Goal: Submit feedback/report problem: Submit feedback/report problem

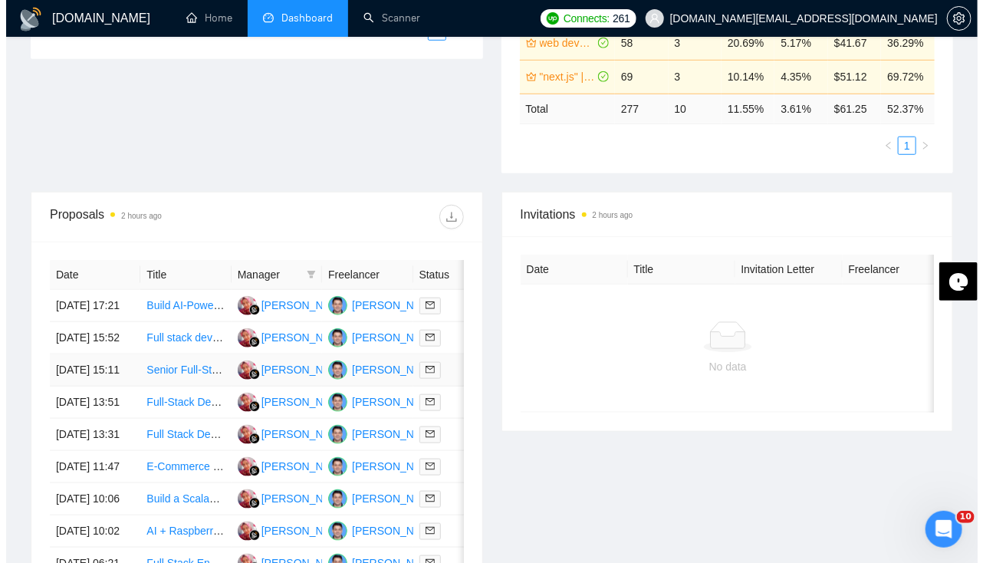
scroll to position [453, 0]
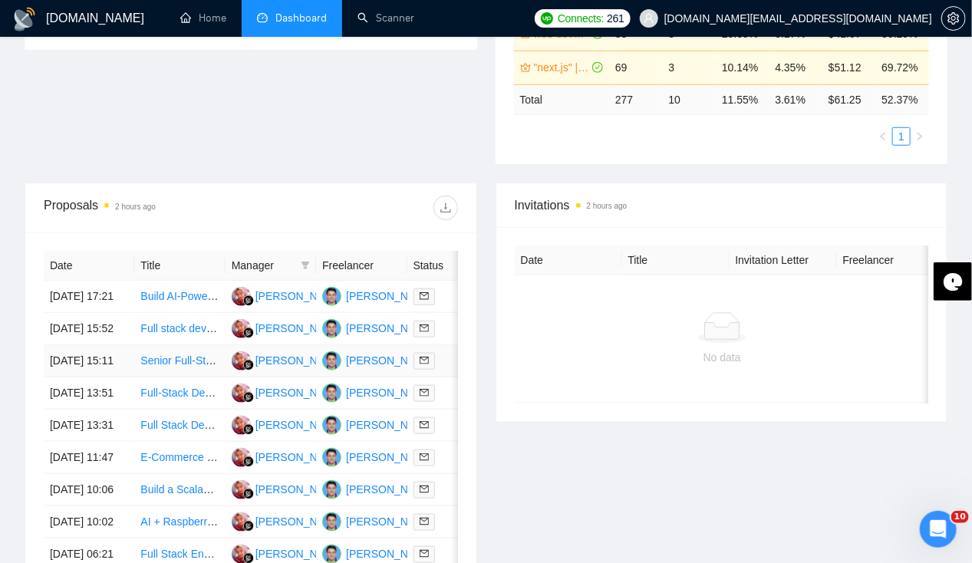
click at [74, 377] on td "[DATE] 15:11" at bounding box center [89, 361] width 91 height 32
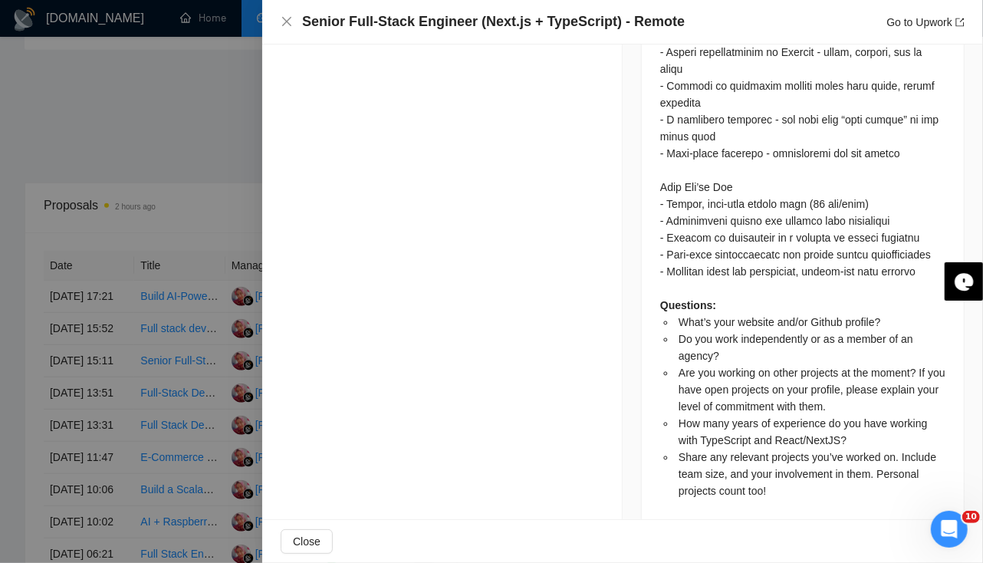
scroll to position [1520, 0]
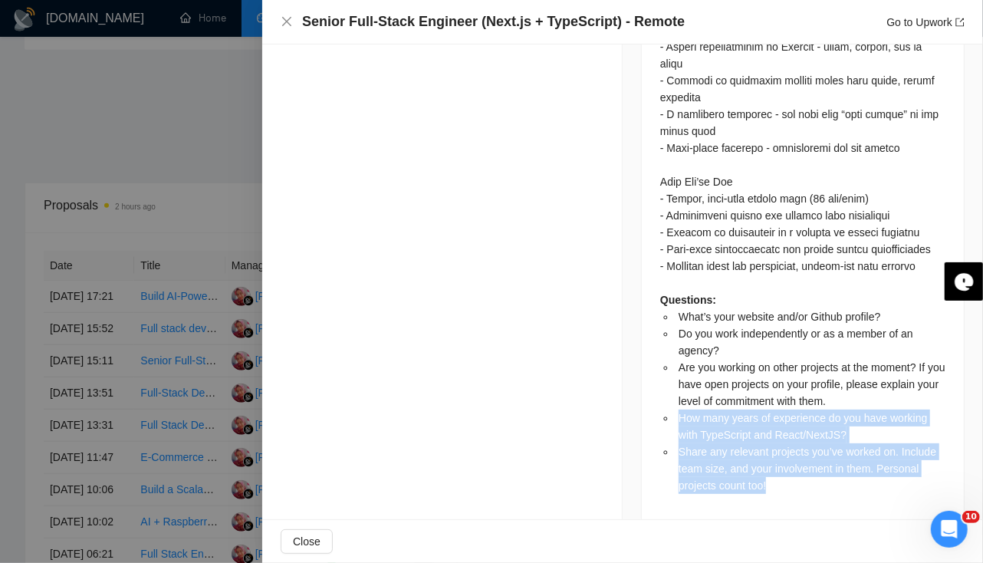
drag, startPoint x: 676, startPoint y: 393, endPoint x: 842, endPoint y: 467, distance: 182.3
click at [842, 467] on ul "What’s your website and/or Github profile? Do you work independently or as a me…" at bounding box center [803, 401] width 285 height 186
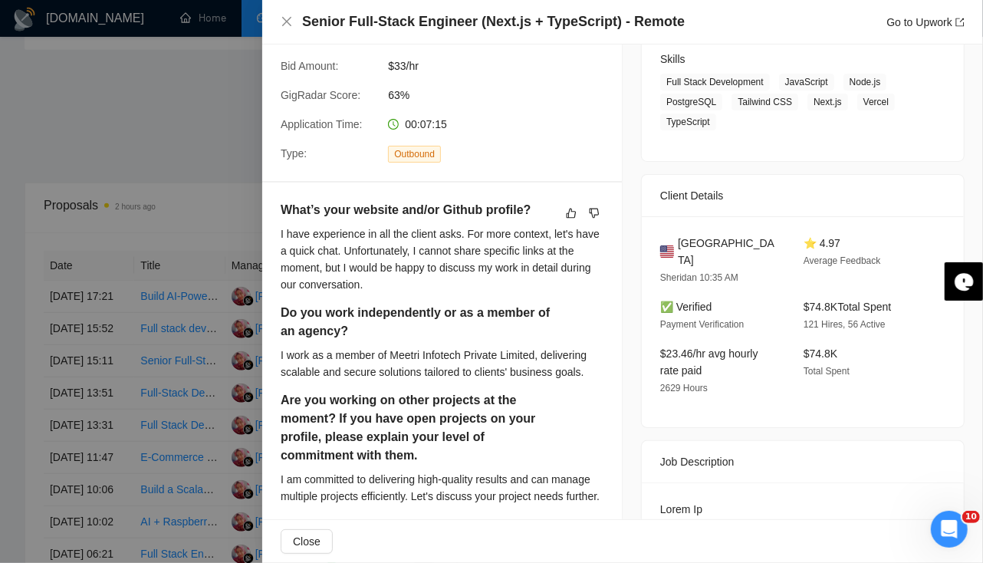
scroll to position [246, 0]
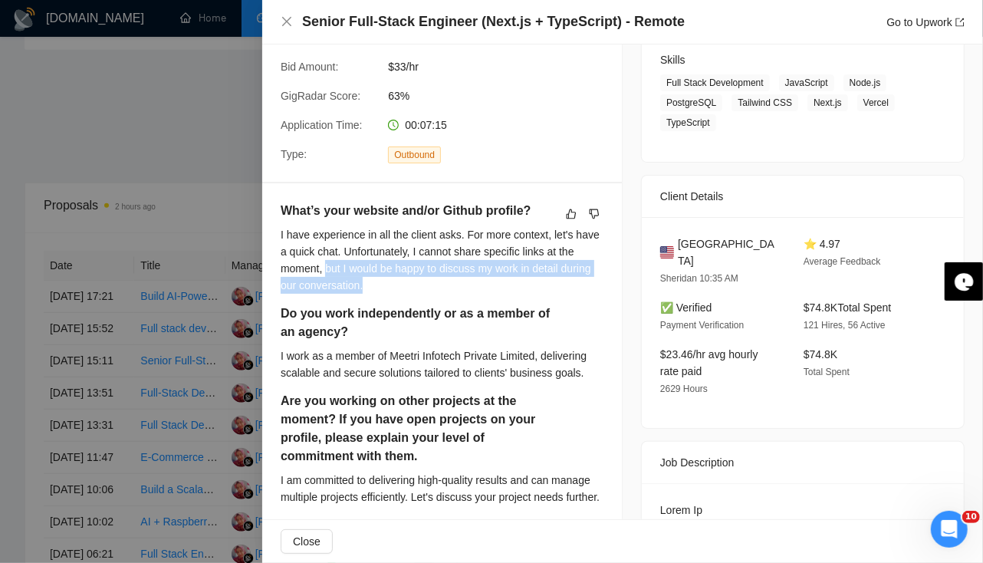
drag, startPoint x: 328, startPoint y: 270, endPoint x: 403, endPoint y: 281, distance: 75.2
click at [403, 281] on div "I have experience in all the client asks. For more context, let's have a quick …" at bounding box center [442, 260] width 323 height 68
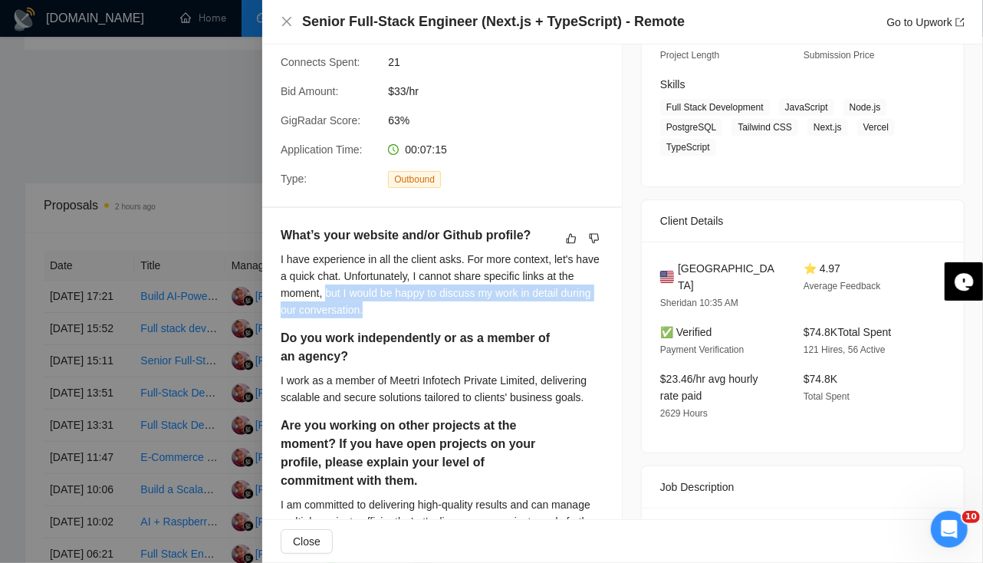
scroll to position [202, 0]
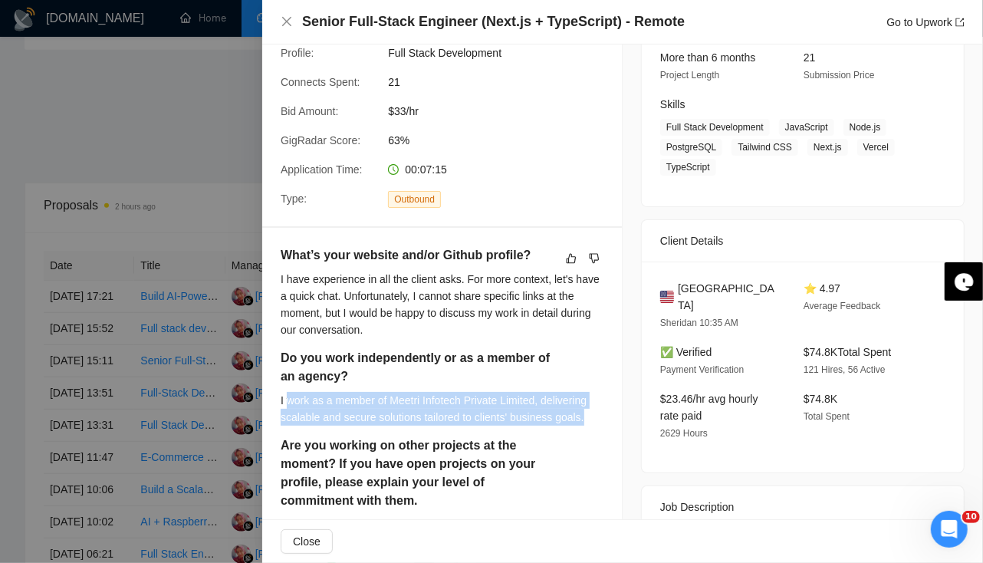
drag, startPoint x: 288, startPoint y: 401, endPoint x: 589, endPoint y: 415, distance: 301.8
click at [589, 415] on div "I work as a member of Meetri Infotech Private Limited, delivering scalable and …" at bounding box center [442, 409] width 323 height 34
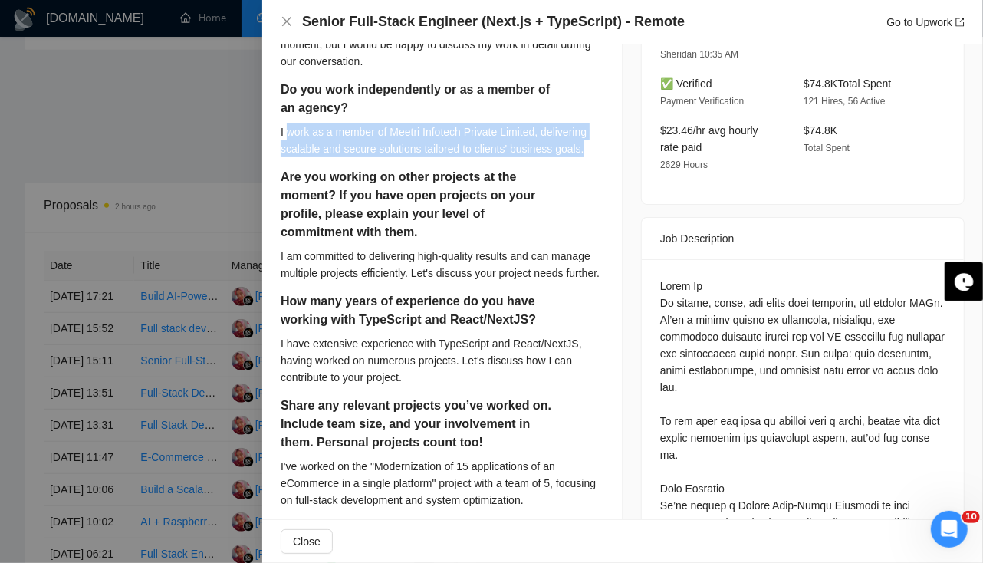
scroll to position [472, 0]
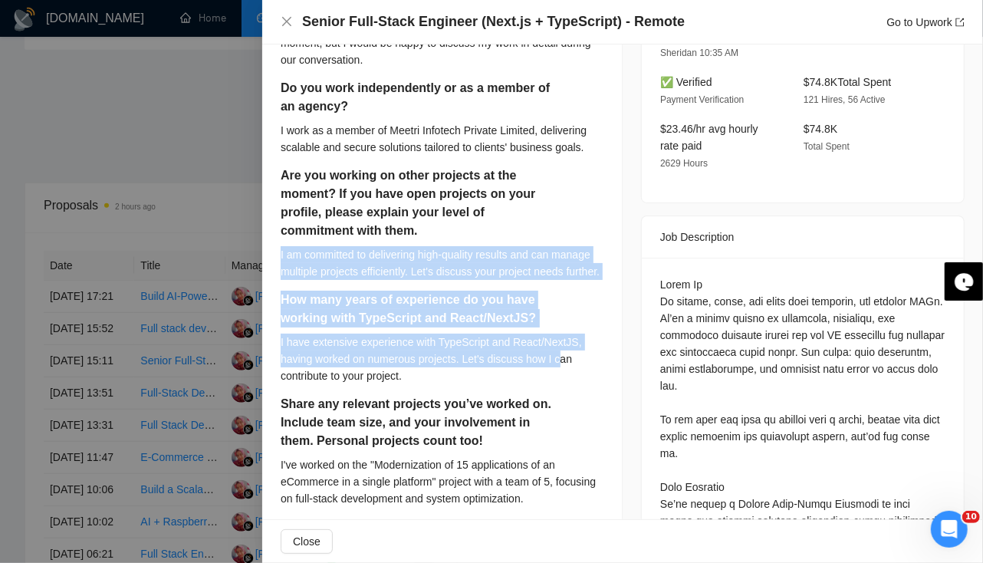
drag, startPoint x: 282, startPoint y: 258, endPoint x: 558, endPoint y: 381, distance: 302.2
click at [558, 381] on div "What’s your website and/or Github profile? I have experience in all the client …" at bounding box center [442, 247] width 323 height 542
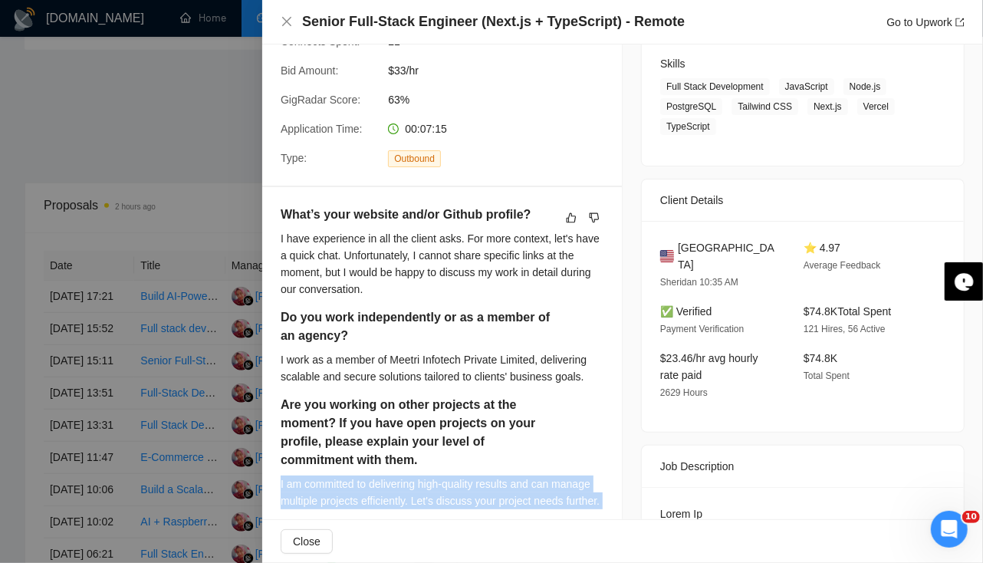
scroll to position [243, 0]
click at [589, 215] on icon "dislike" at bounding box center [594, 217] width 11 height 12
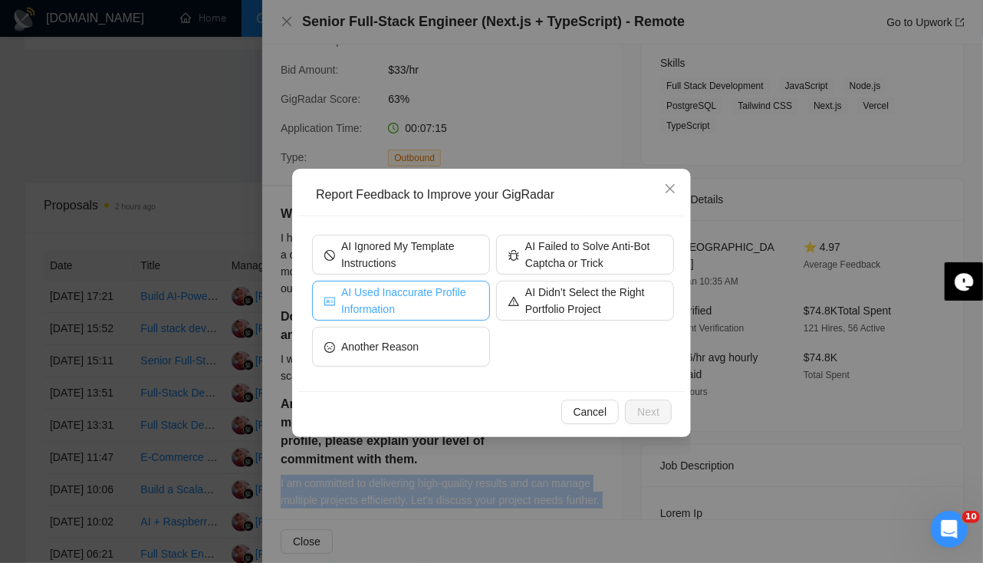
click at [460, 303] on span "AI Used Inaccurate Profile Information" at bounding box center [409, 301] width 137 height 34
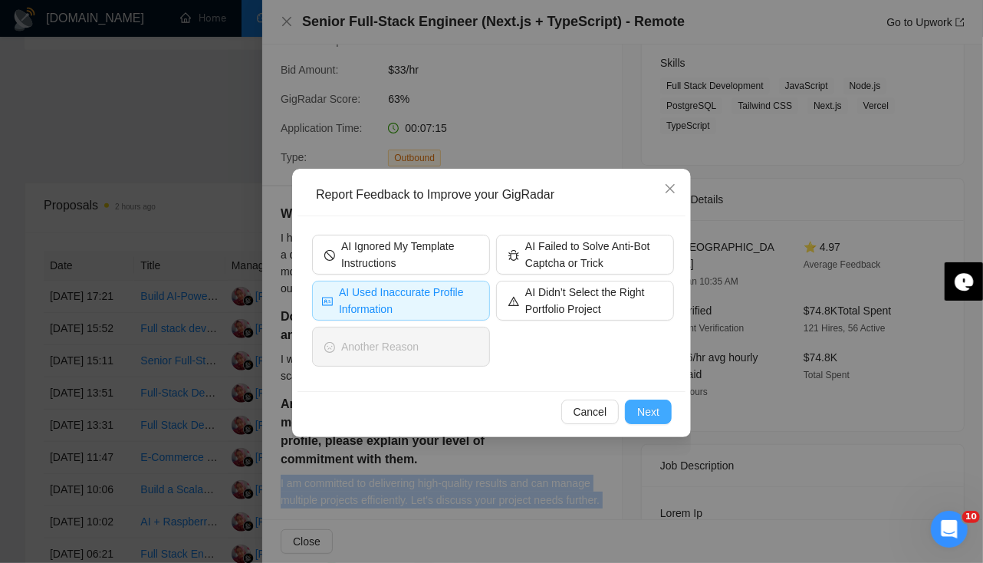
click at [650, 411] on span "Next" at bounding box center [648, 412] width 22 height 17
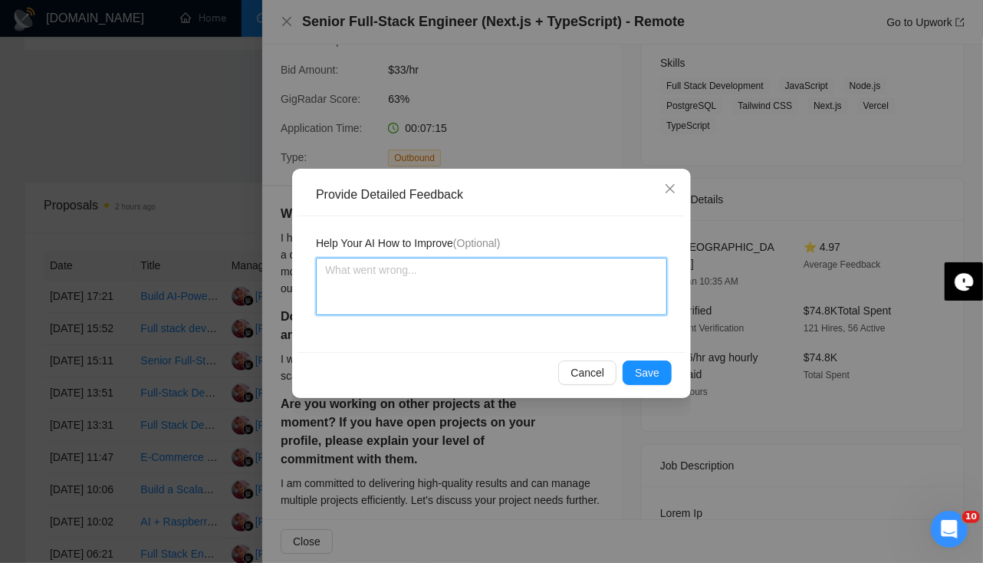
click at [414, 297] on textarea at bounding box center [491, 287] width 351 height 58
type textarea "I"
type textarea "It"
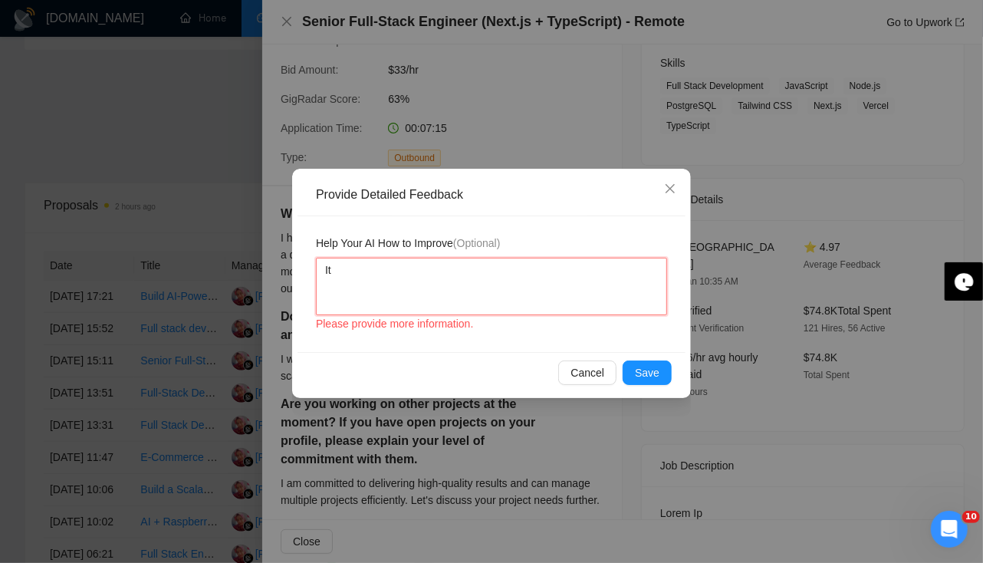
type textarea "It"
type textarea "It h"
type textarea "It ha"
type textarea "It has"
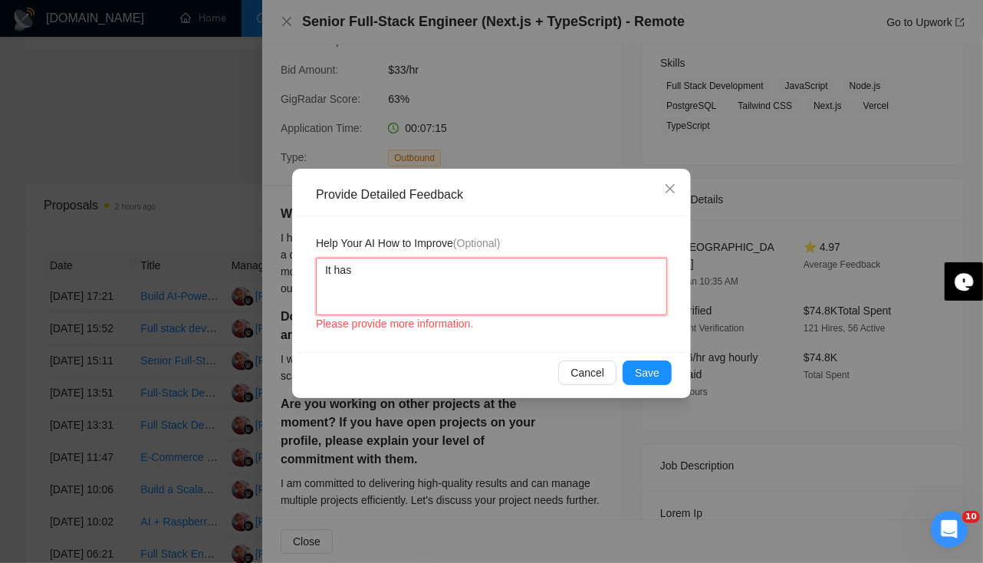
type textarea "It has a"
type textarea "It has ask"
type textarea "It has aske"
type textarea "It has asked"
type textarea "It has asked f"
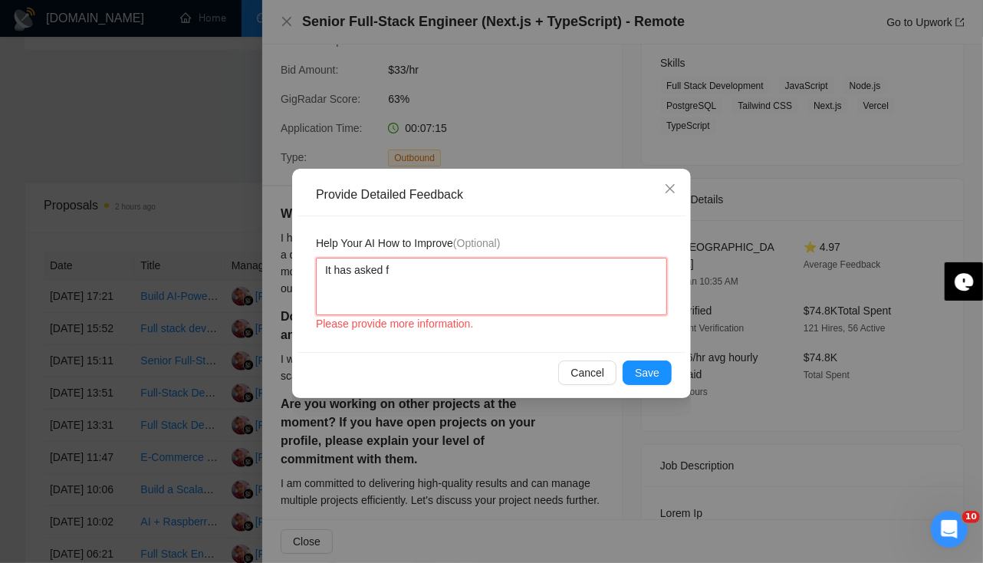
type textarea "It has asked fo"
type textarea "It has asked for"
type textarea "It has asked for w"
type textarea "It has asked for we"
type textarea "It has asked for web"
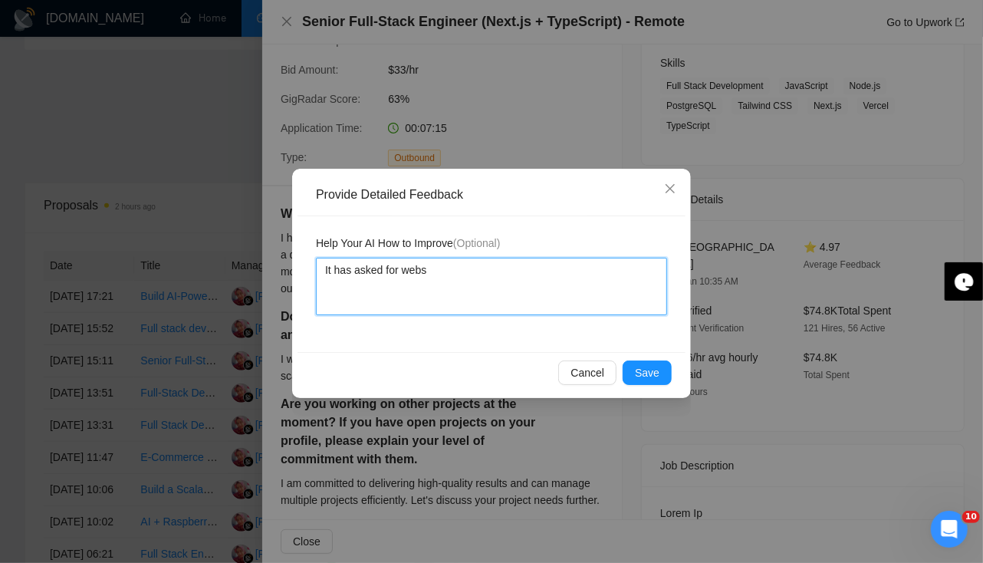
type textarea "It has asked for websi"
type textarea "It has asked for websit"
type textarea "It has asked for website"
type textarea "It has asked for website o"
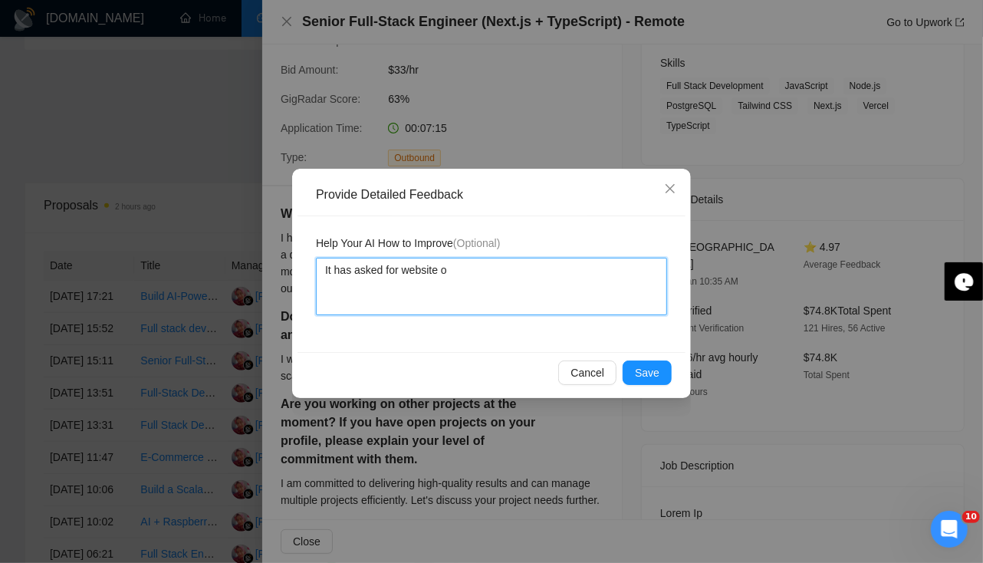
type textarea "It has asked for website or"
type textarea "It has asked for website or g"
type textarea "It has asked for website or gu"
type textarea "It has asked for website or g"
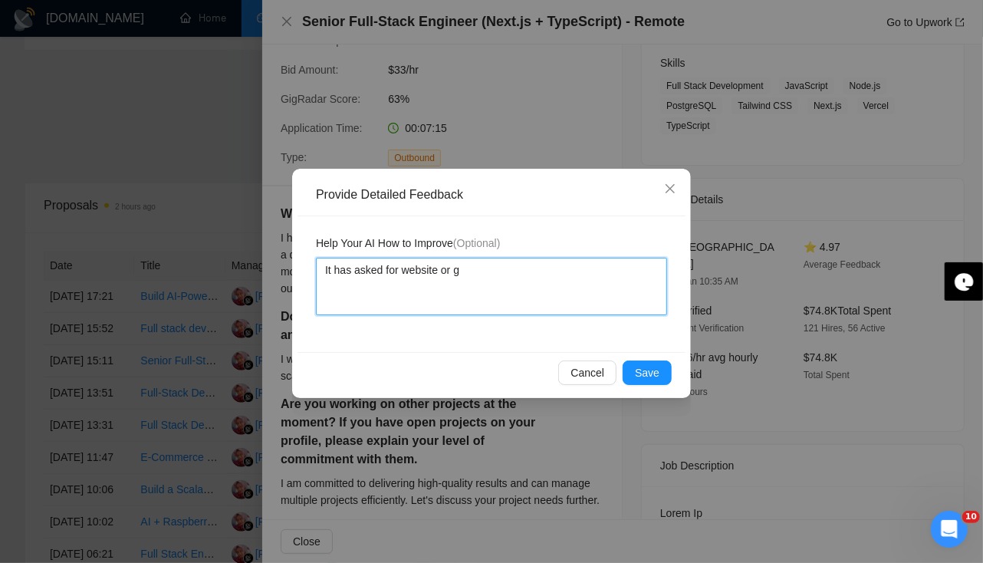
type textarea "It has asked for website or gi"
type textarea "It has asked for website or git"
type textarea "It has asked for website or gith"
type textarea "It has asked for website or githu"
type textarea "It has asked for website or githun"
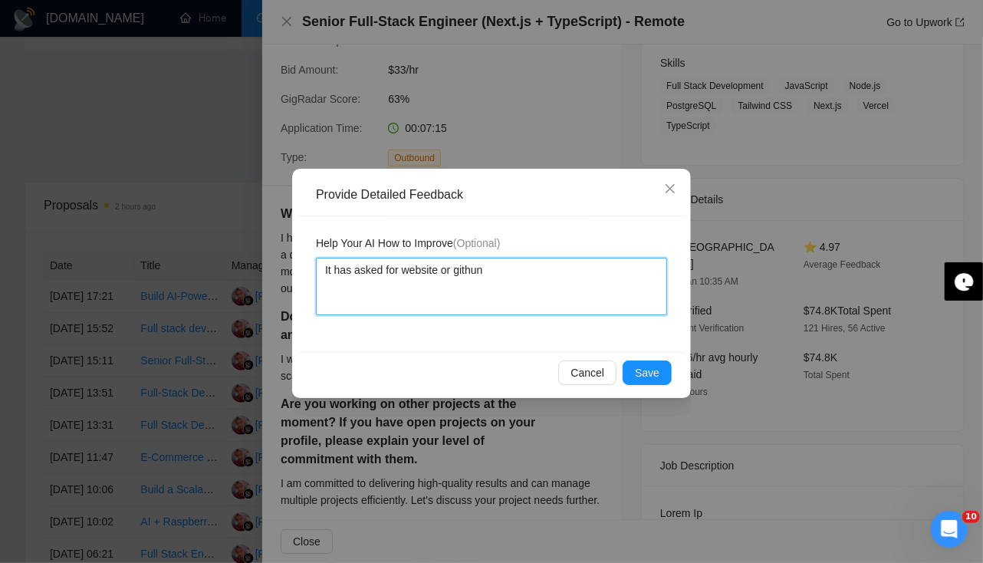
type textarea "It has asked for website or githun"
type textarea "It has asked for website or githun a"
type textarea "It has asked for website or githun"
type textarea "It has asked for website or githu"
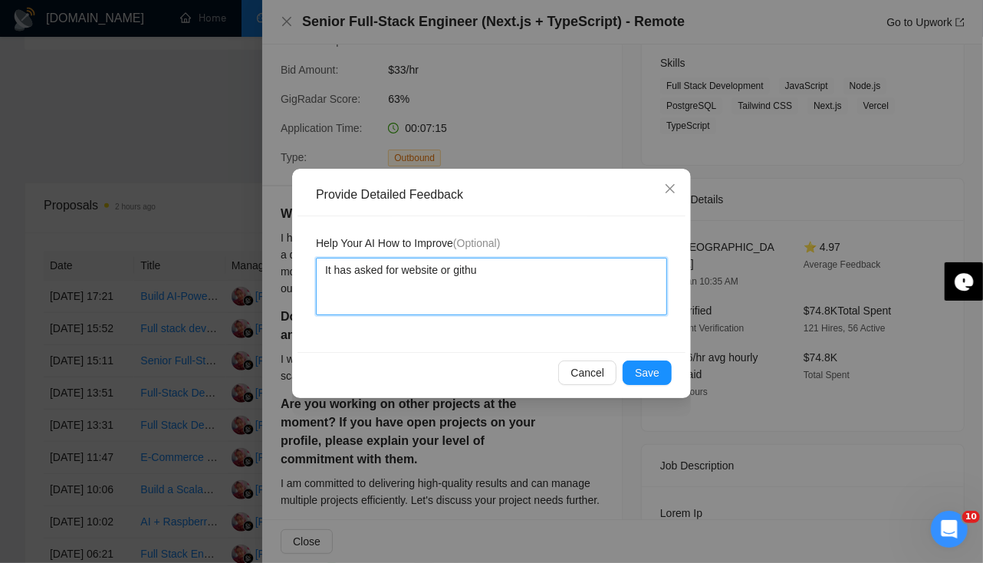
type textarea "It has asked for website or github"
type textarea "It has asked for website or github s"
type textarea "It has asked for website or github so"
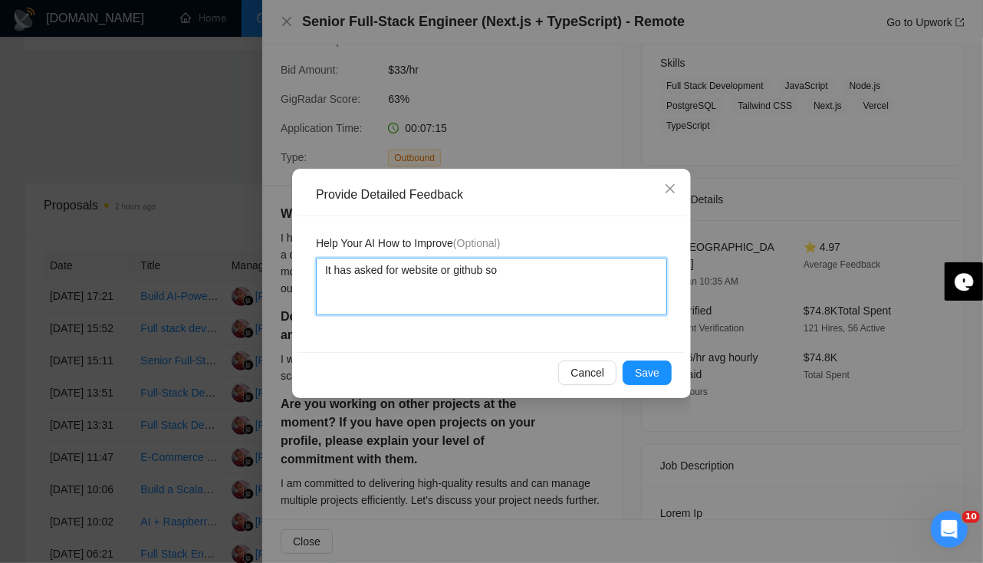
type textarea "It has asked for website or github so w"
type textarea "It has asked for website or github so we"
type textarea "It has asked for website or github so we s"
type textarea "It has asked for website or github so we sho"
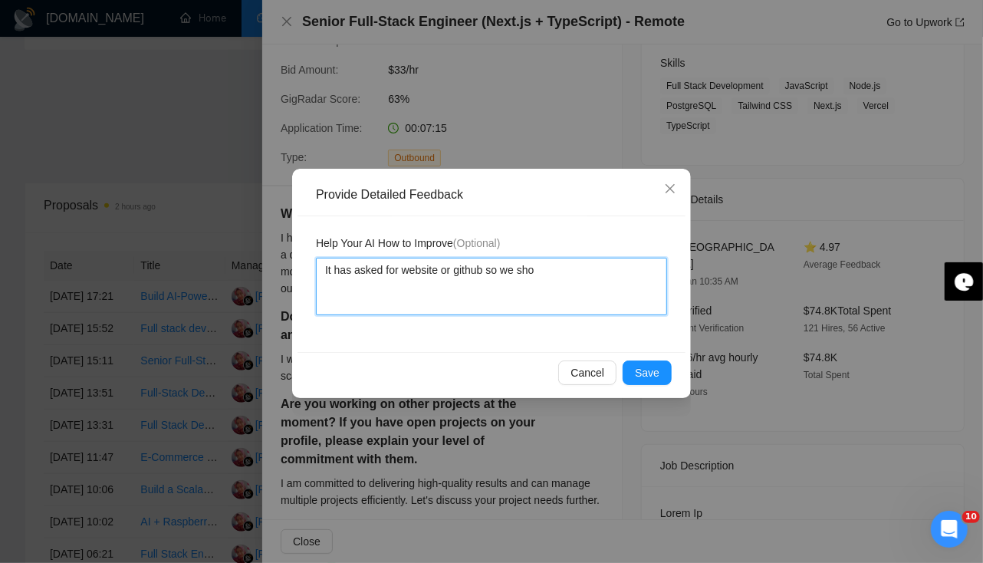
type textarea "It has asked for website or github so we shou"
type textarea "It has asked for website or github so we shoul"
type textarea "It has asked for website or github so we should"
type textarea "It has asked for website or github so we should h"
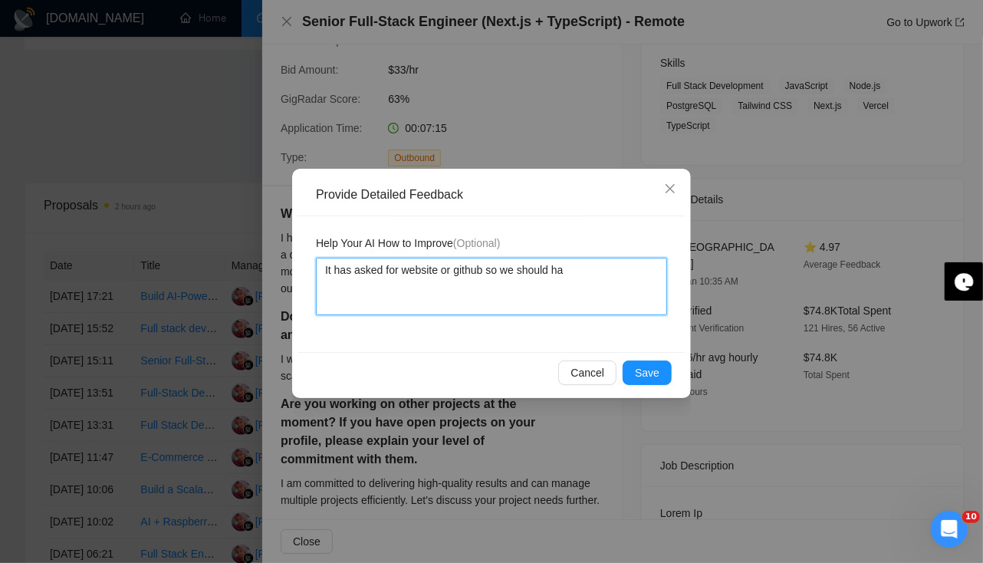
type textarea "It has asked for website or github so we should hav"
type textarea "It has asked for website or github so we should have"
type textarea "It has asked for website or github so we should have s"
type textarea "It has asked for website or github so we should have sh"
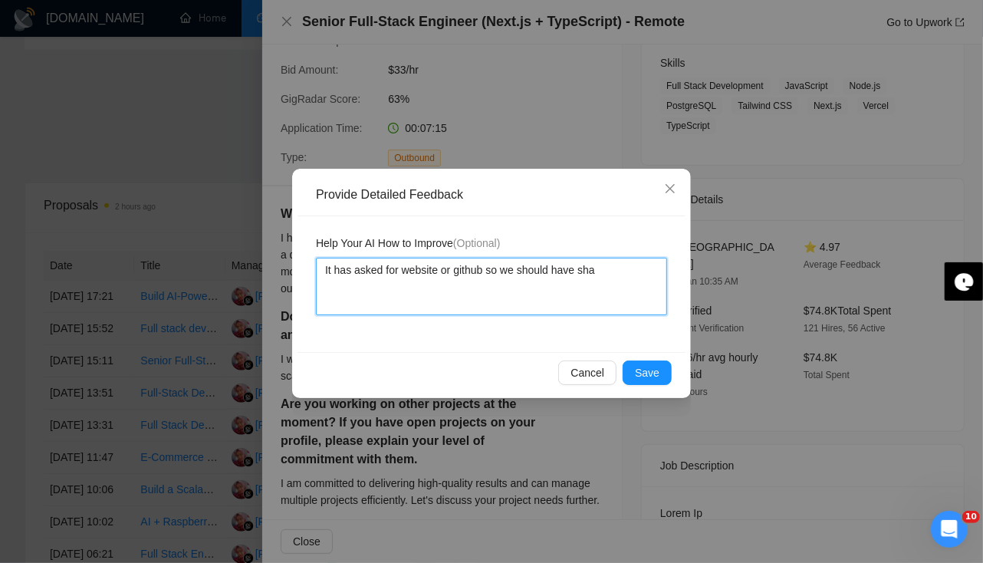
type textarea "It has asked for website or github so we should have shar"
type textarea "It has asked for website or github so we should have share"
type textarea "It has asked for website or github so we should have shared"
type textarea "It has asked for website or github so we should have shared ou"
type textarea "It has asked for website or github so we should have shared our"
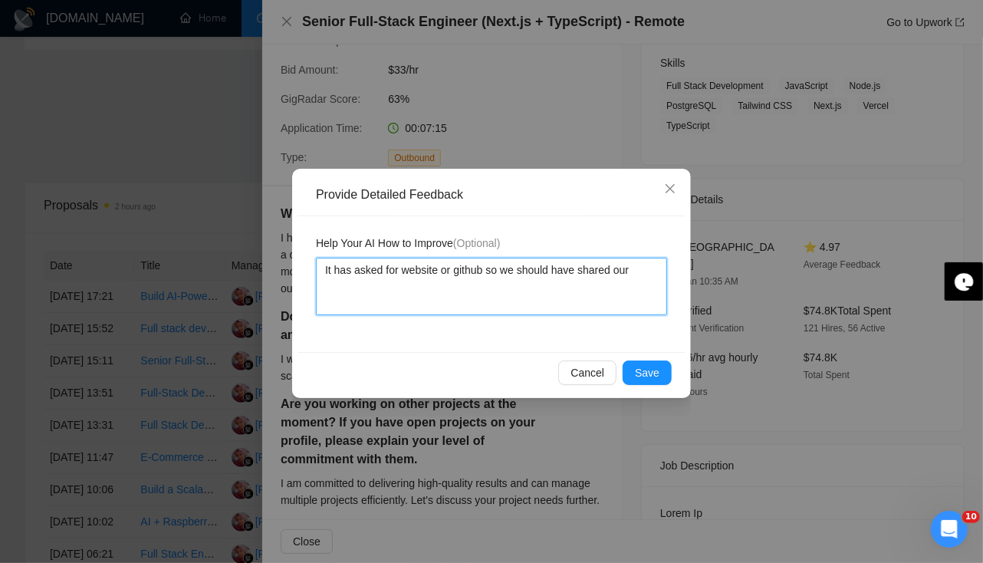
type textarea "It has asked for website or github so we should have shared our"
type textarea "It has asked for website or github so we should have shared our w"
type textarea "It has asked for website or github so we should have shared our we"
type textarea "It has asked for website or github so we should have shared our web"
type textarea "It has asked for website or github so we should have shared our webs"
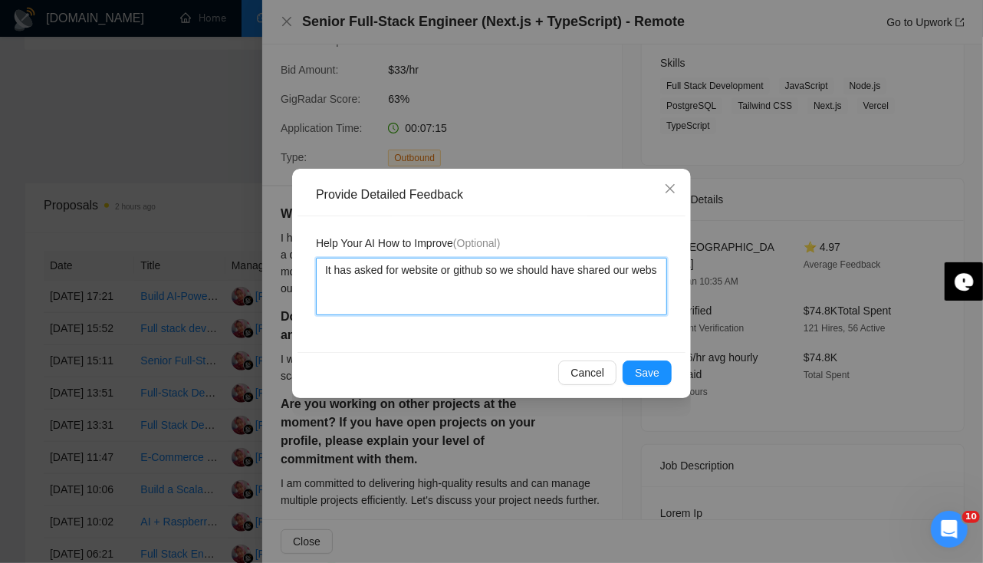
type textarea "It has asked for website or github so we should have shared our websi"
type textarea "It has asked for website or github so we should have shared our websit"
type textarea "It has asked for website or github so we should have shared our website"
type textarea "It has asked for website or github so we should have shared our website w"
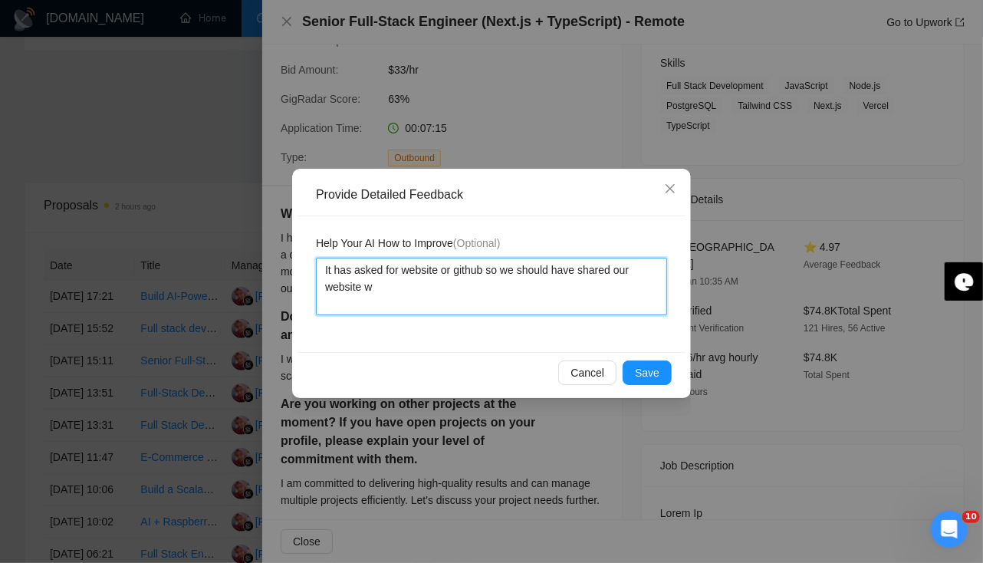
type textarea "It has asked for website or github so we should have shared our website ww"
type textarea "It has asked for website or github so we should have shared our website www"
type textarea "It has asked for website or github so we should have shared our website www."
type textarea "It has asked for website or github so we should have shared our website www.m"
type textarea "It has asked for website or github so we should have shared our website www.me"
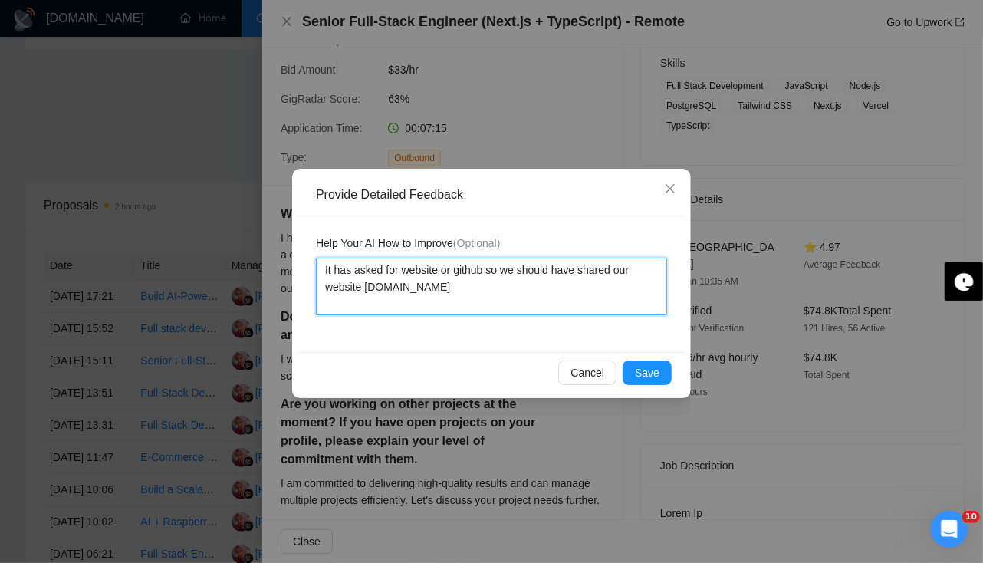
type textarea "It has asked for website or github so we should have shared our website www.mee"
type textarea "It has asked for website or github so we should have shared our website www.meet"
type textarea "It has asked for website or github so we should have shared our website www.mee…"
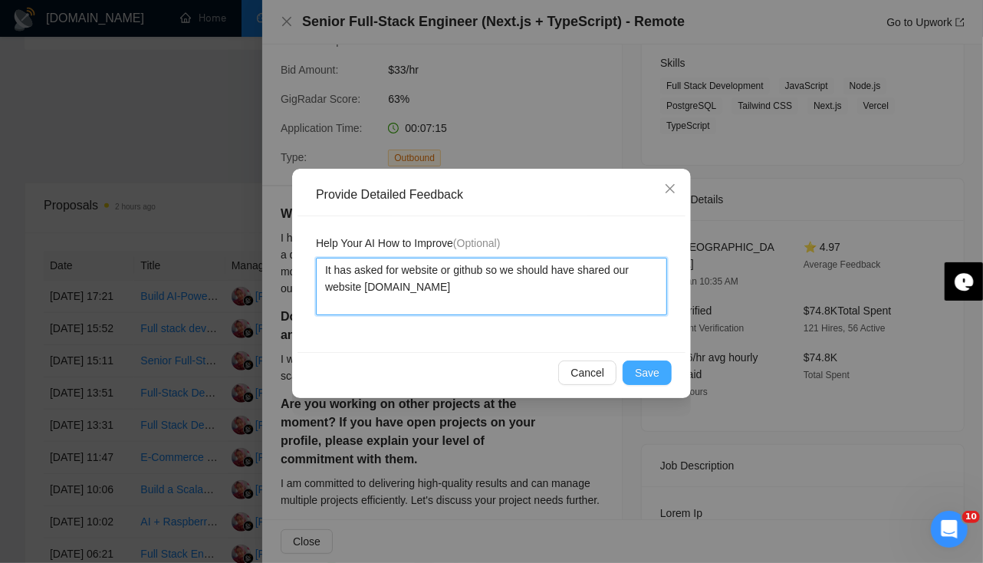
type textarea "It has asked for website or github so we should have shared our website www.mee…"
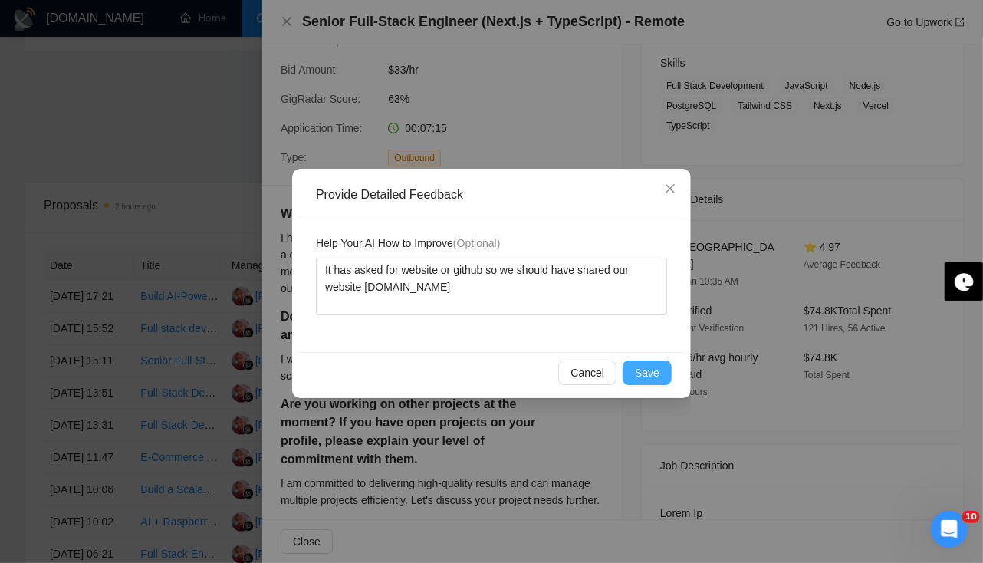
click at [652, 370] on span "Save" at bounding box center [647, 372] width 25 height 17
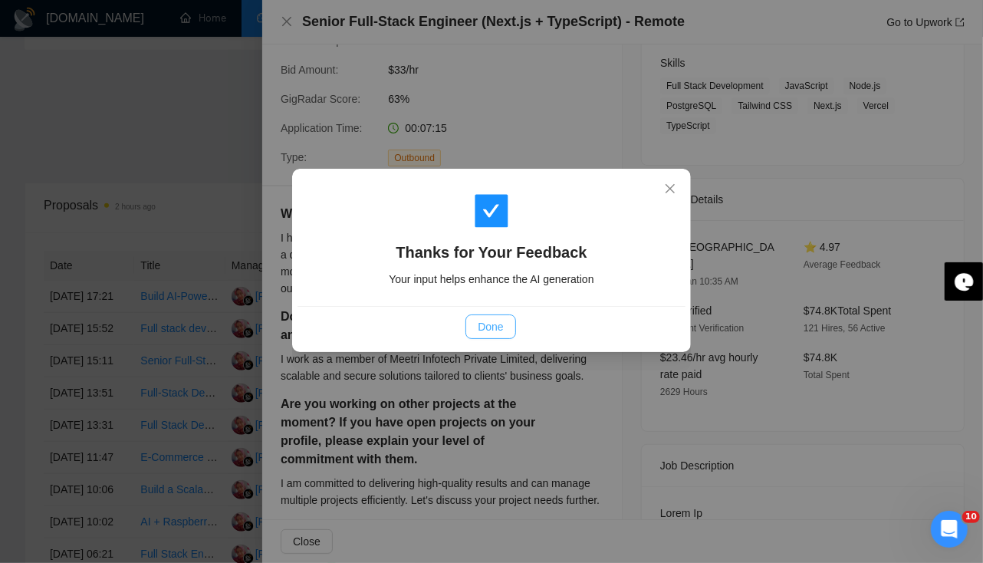
click at [498, 325] on span "Done" at bounding box center [490, 326] width 25 height 17
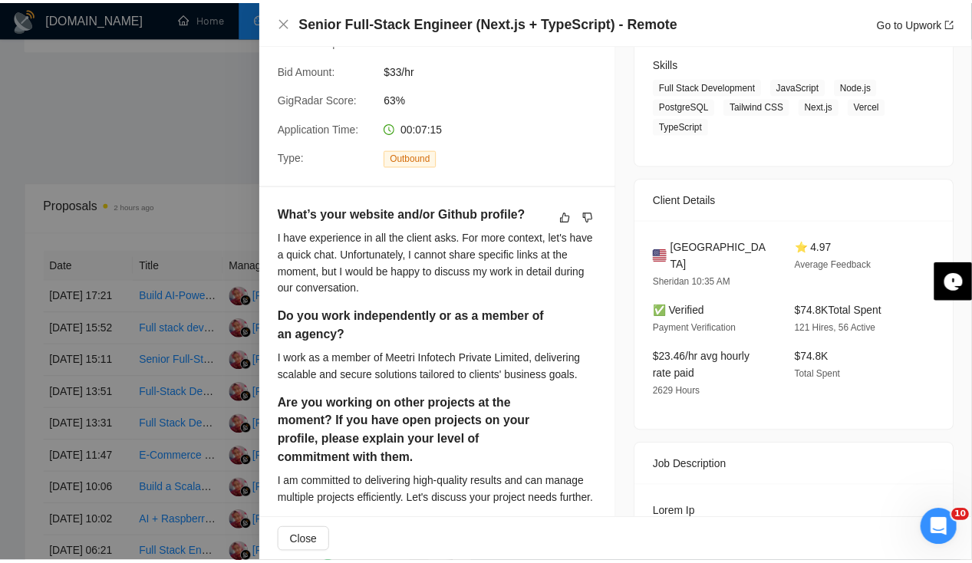
scroll to position [0, 0]
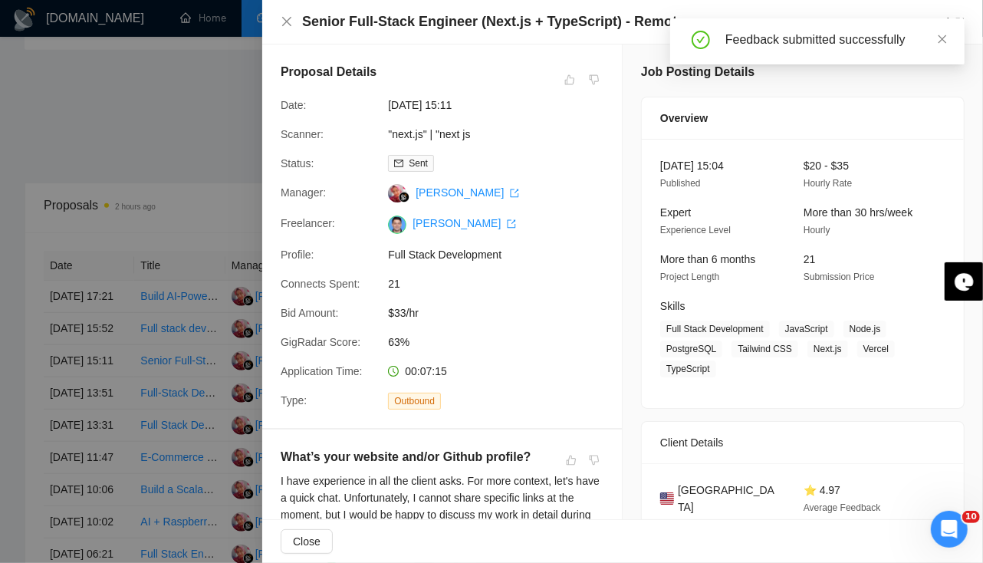
click at [0, 364] on div at bounding box center [491, 281] width 983 height 563
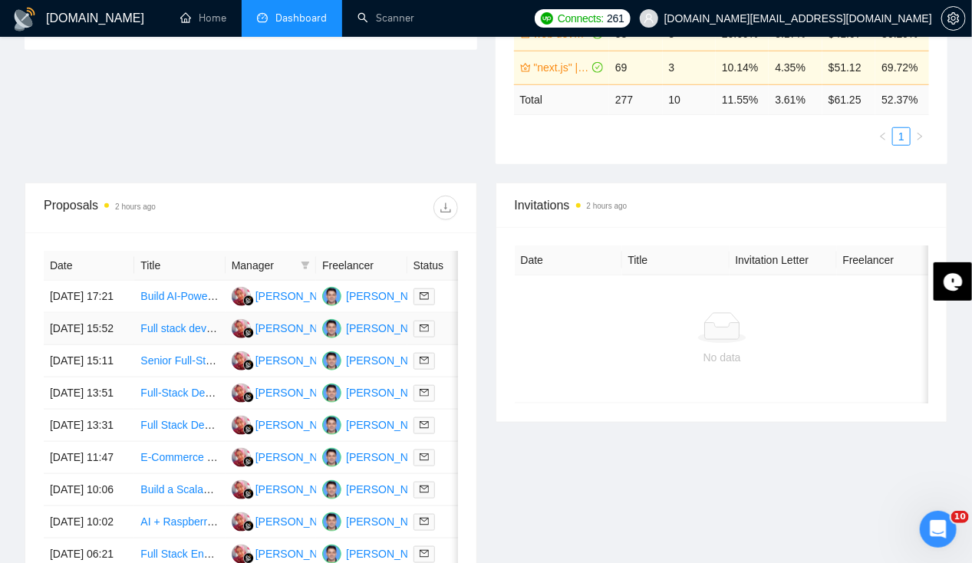
click at [95, 331] on td "[DATE] 15:52" at bounding box center [89, 329] width 91 height 32
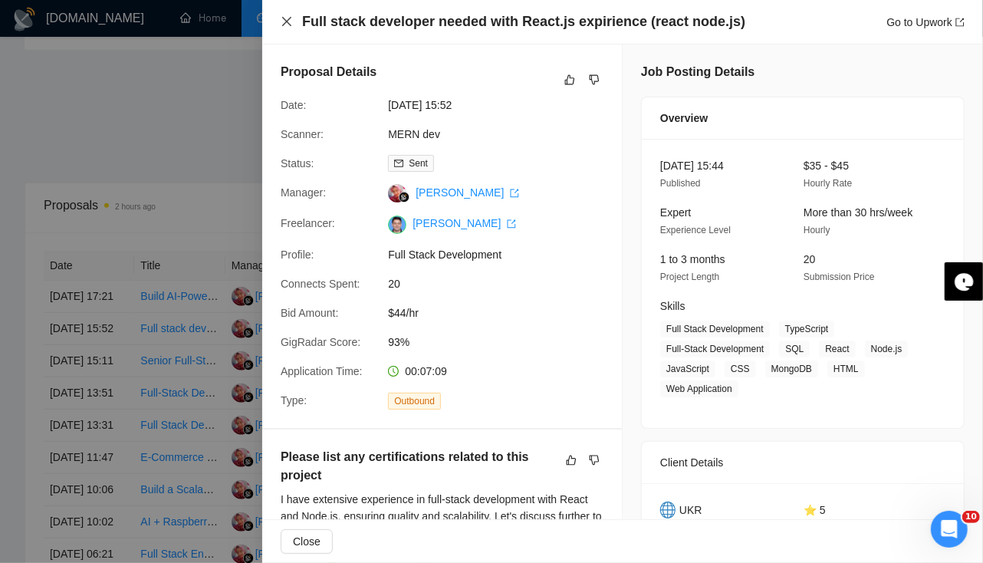
click at [287, 23] on icon "close" at bounding box center [286, 21] width 9 height 9
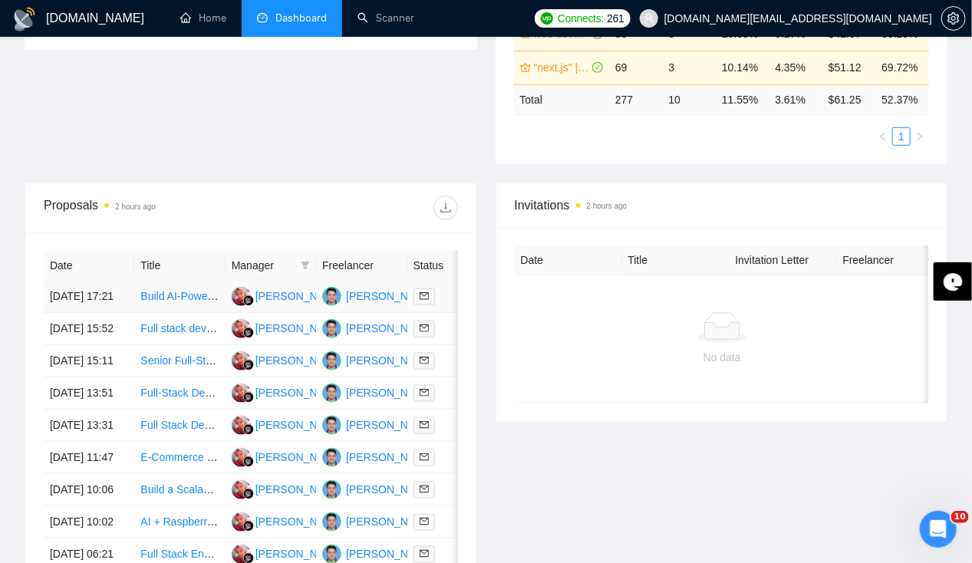
click at [98, 282] on td "[DATE] 17:21" at bounding box center [89, 297] width 91 height 32
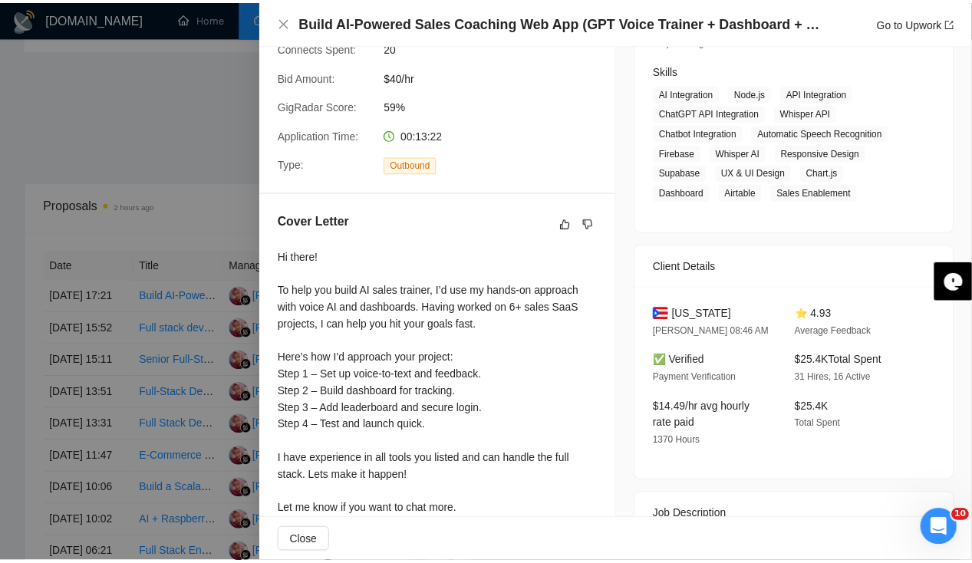
scroll to position [226, 0]
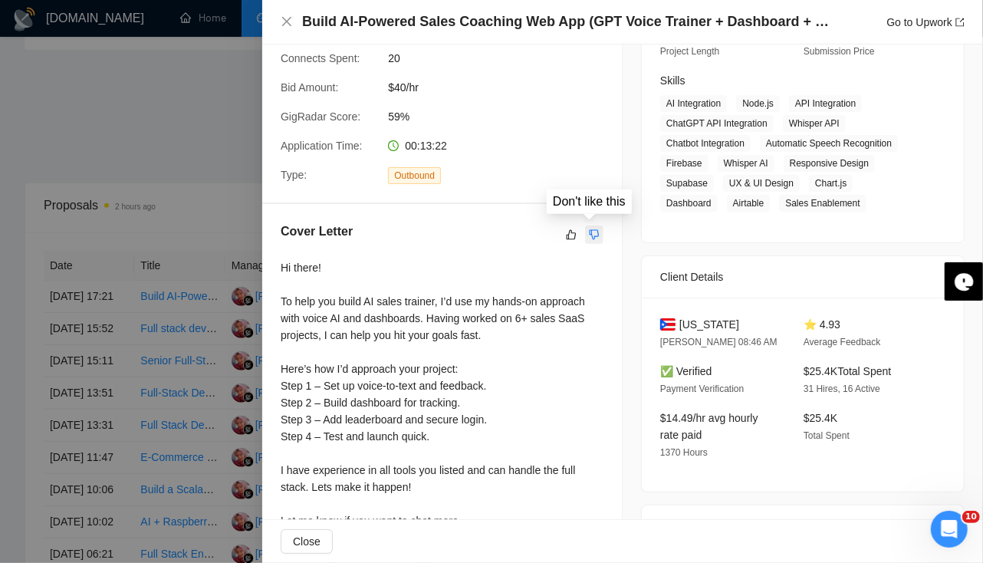
click at [595, 233] on icon "dislike" at bounding box center [594, 235] width 11 height 12
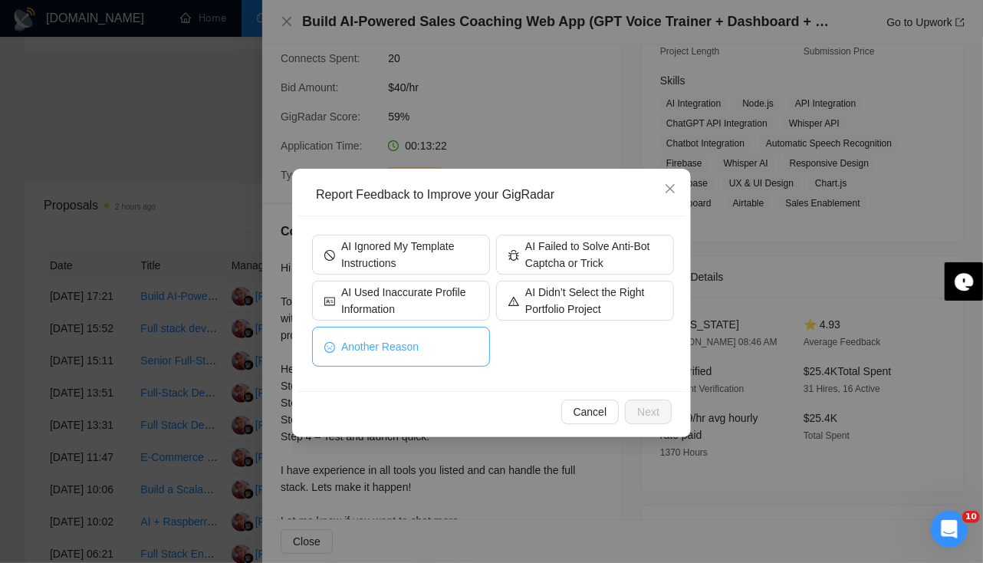
click at [367, 346] on span "Another Reason" at bounding box center [379, 346] width 77 height 17
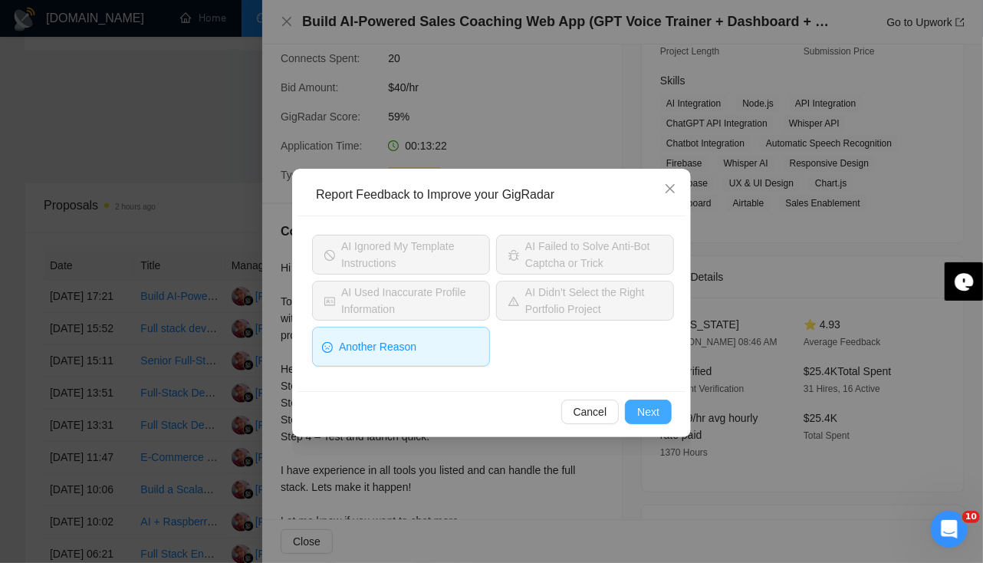
click at [664, 420] on button "Next" at bounding box center [648, 412] width 47 height 25
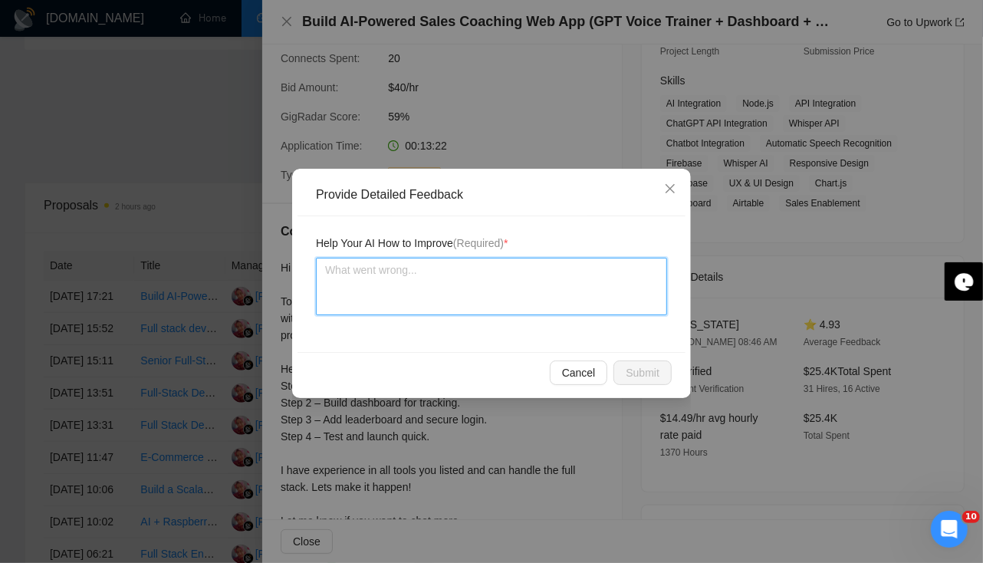
click at [454, 277] on textarea at bounding box center [491, 287] width 351 height 58
type textarea "T"
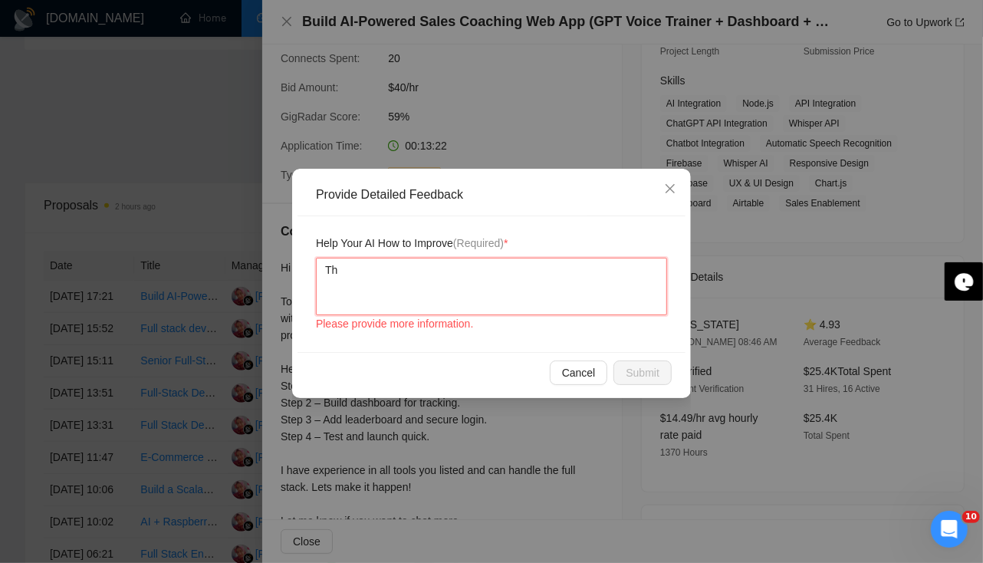
type textarea "The"
type textarea "Ther"
type textarea "There"
type textarea "There w"
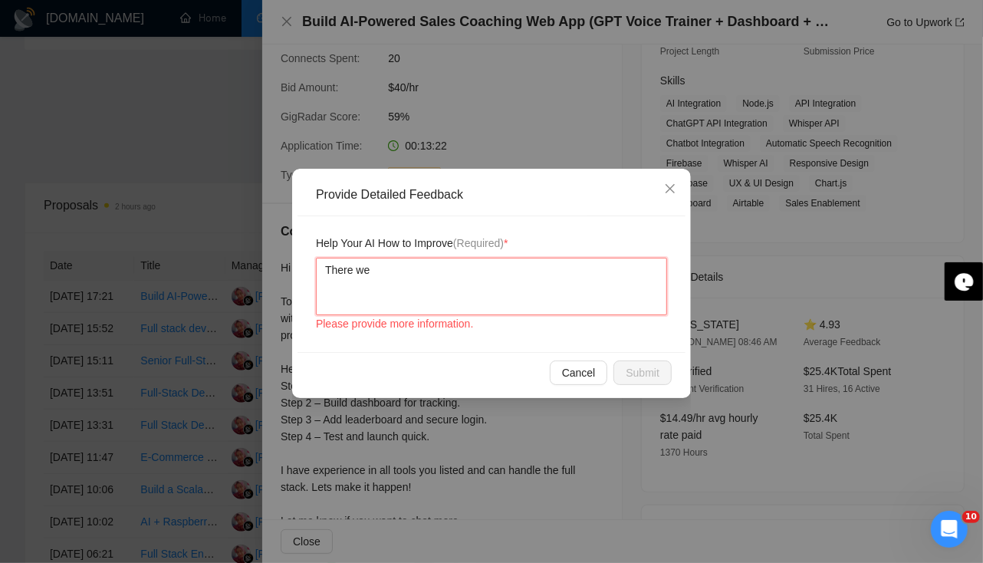
type textarea "There wer"
type textarea "There were"
type textarea "There were s"
type textarea "There were so"
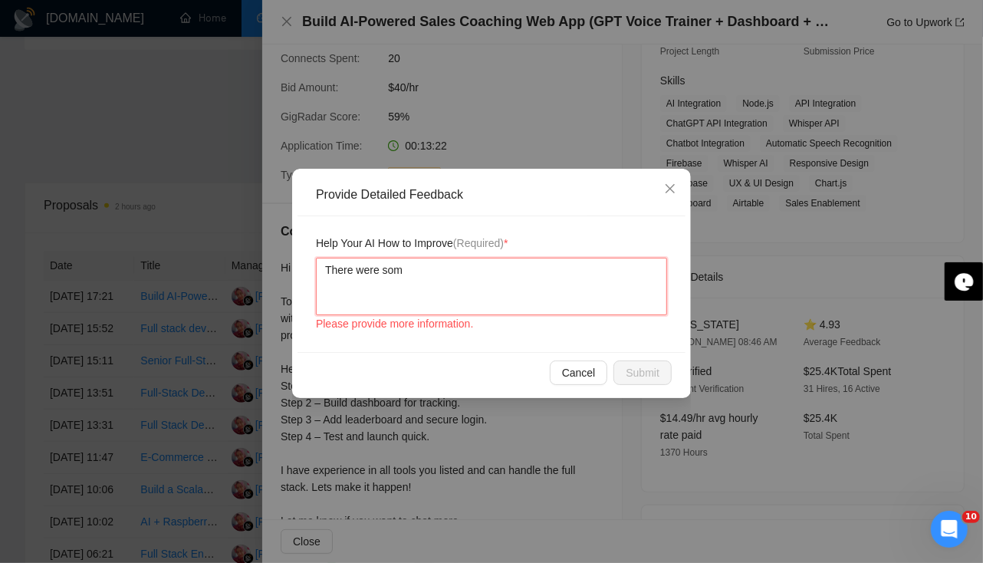
type textarea "There were some"
type textarea "There were some wu"
type textarea "There were some w"
type textarea "There were some"
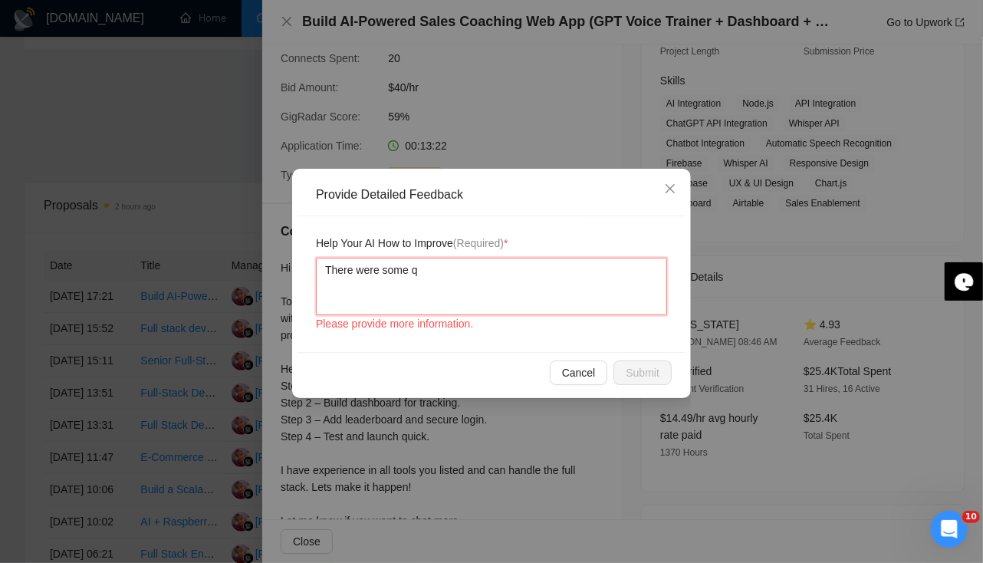
type textarea "There were some qu"
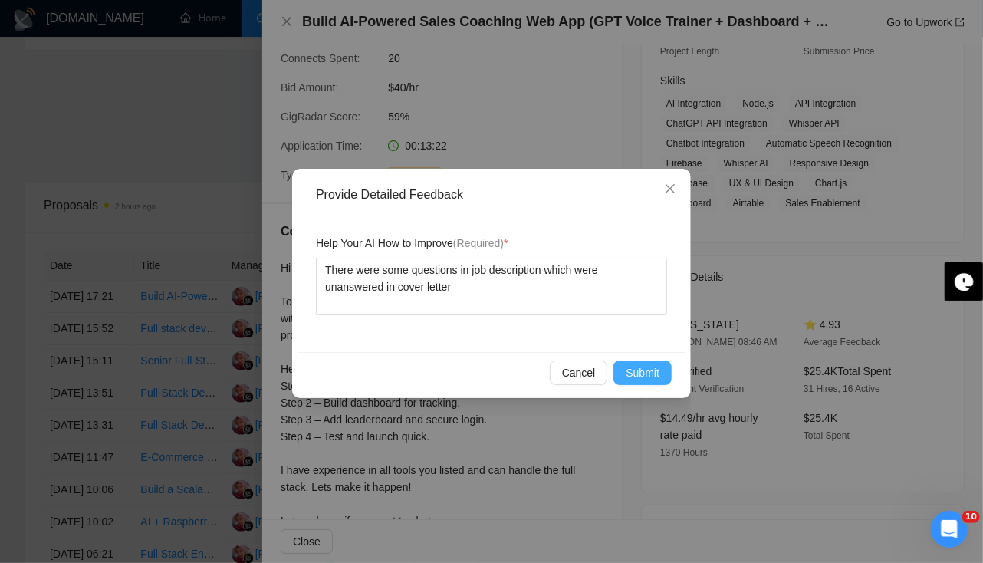
click at [654, 376] on span "Submit" at bounding box center [643, 372] width 34 height 17
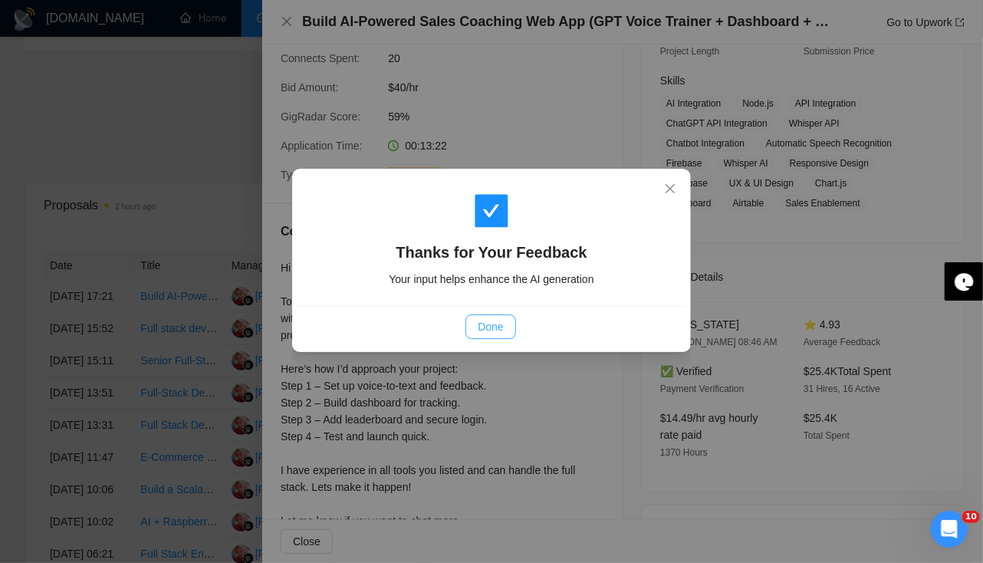
click at [485, 325] on span "Done" at bounding box center [490, 326] width 25 height 17
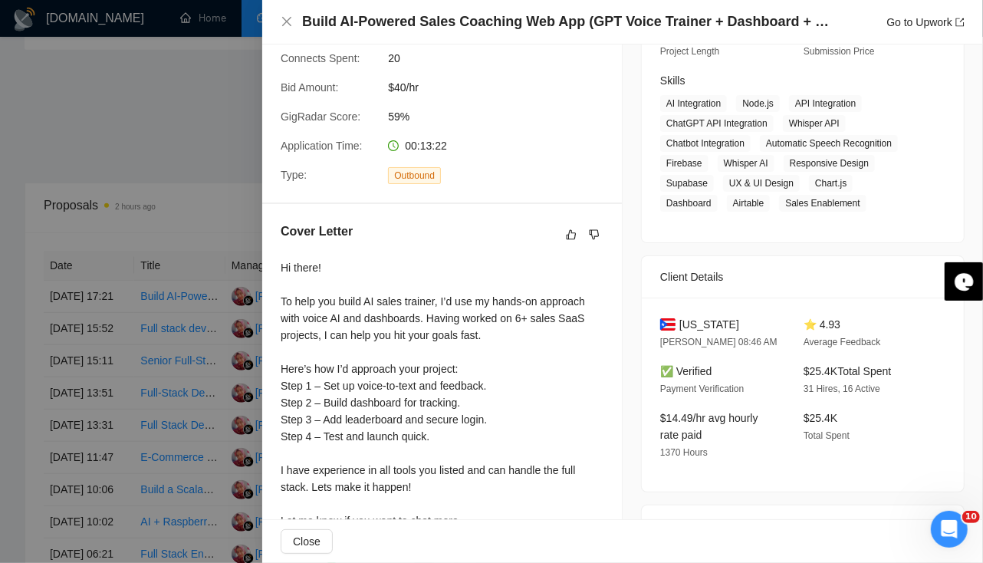
click at [0, 288] on div at bounding box center [491, 281] width 983 height 563
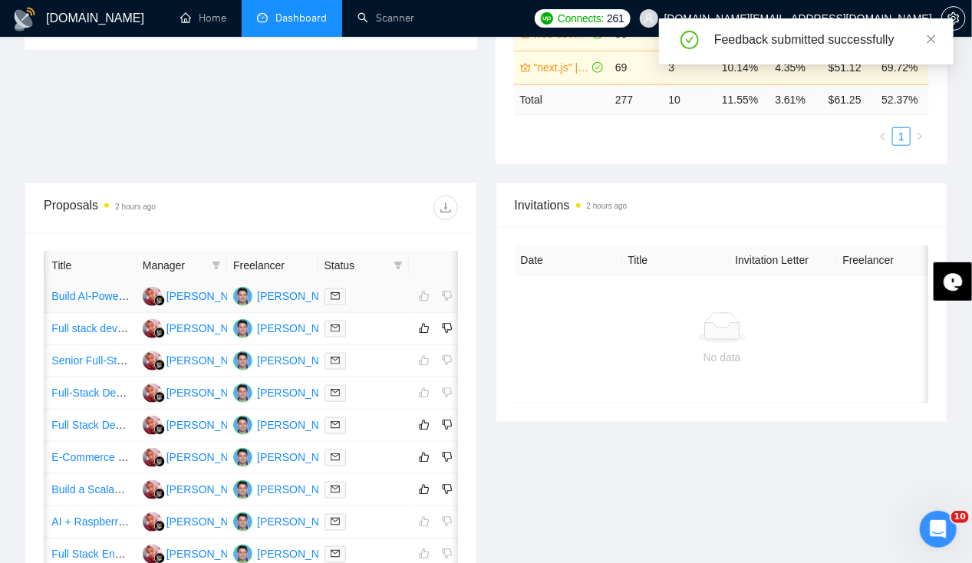
scroll to position [0, 0]
